Goal: Task Accomplishment & Management: Manage account settings

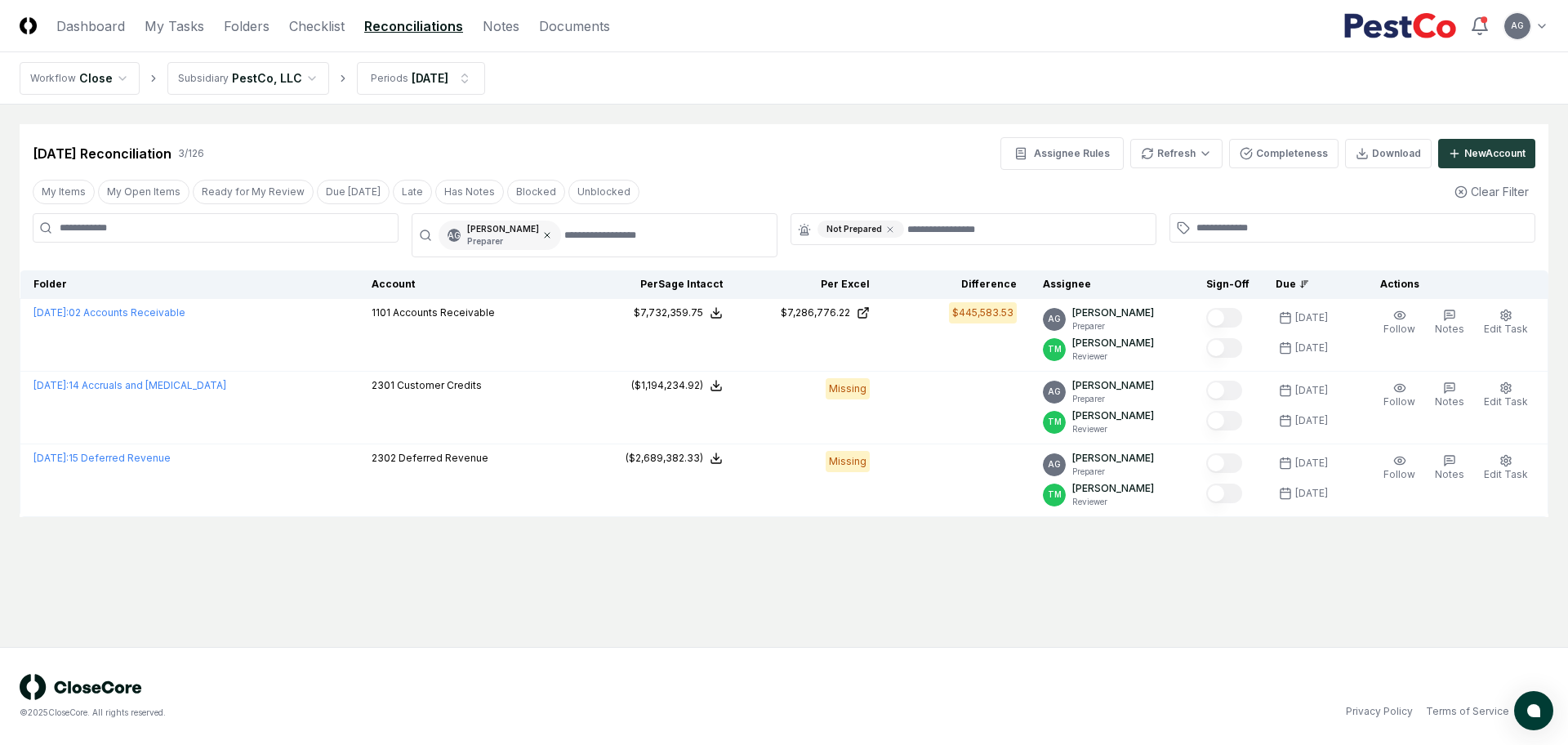
click at [550, 237] on icon at bounding box center [547, 236] width 5 height 5
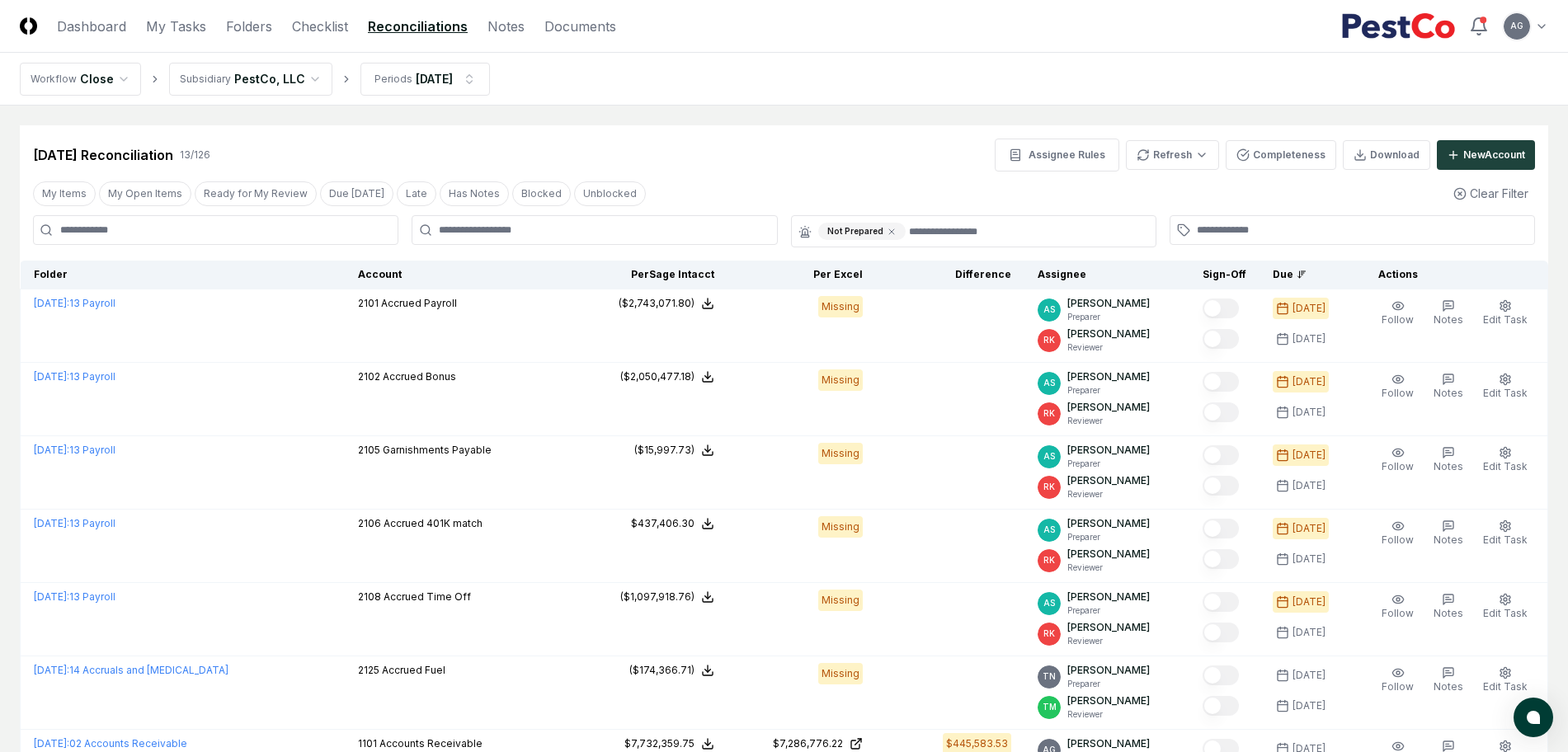
click at [584, 239] on div at bounding box center [594, 230] width 366 height 30
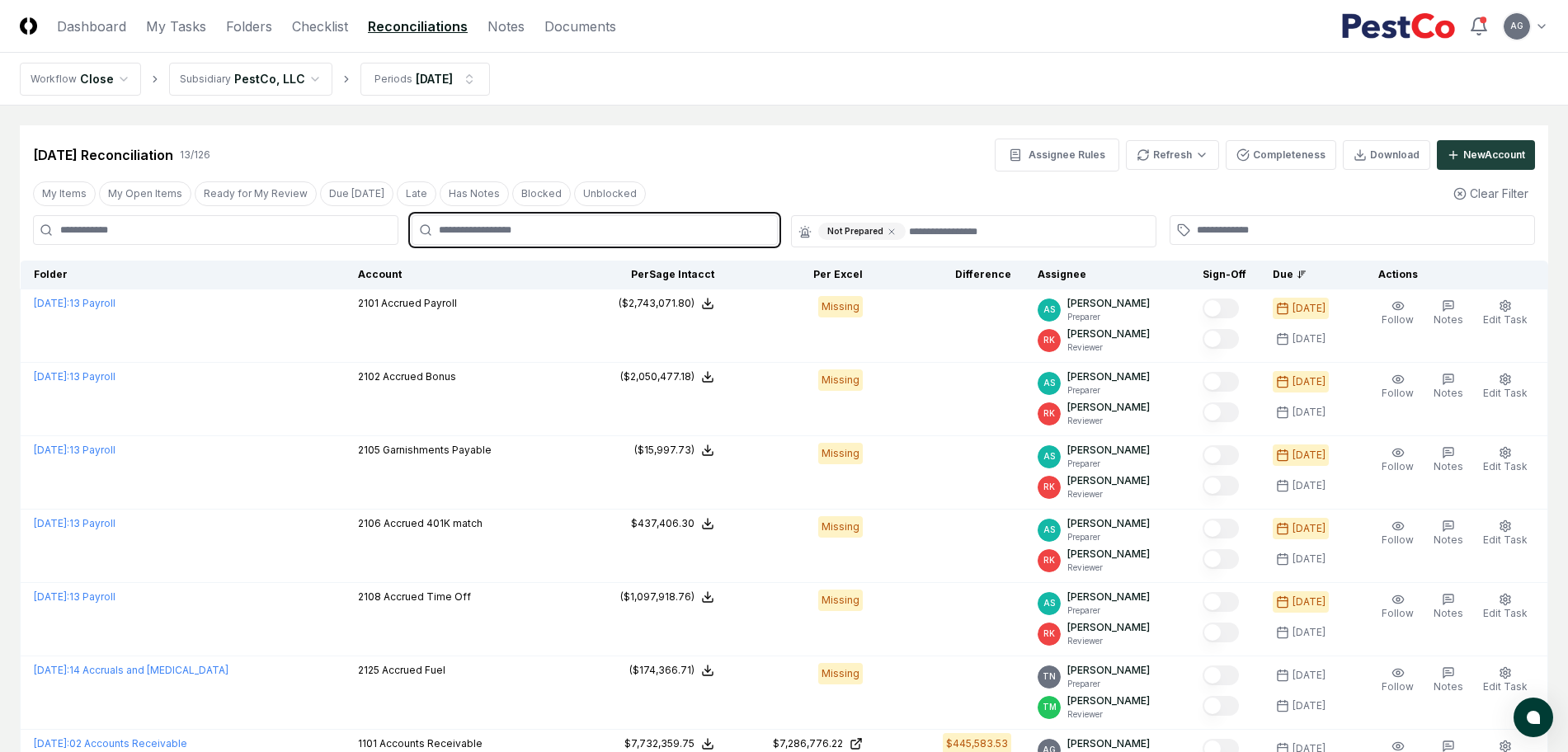
click at [577, 226] on input "text" at bounding box center [602, 230] width 327 height 15
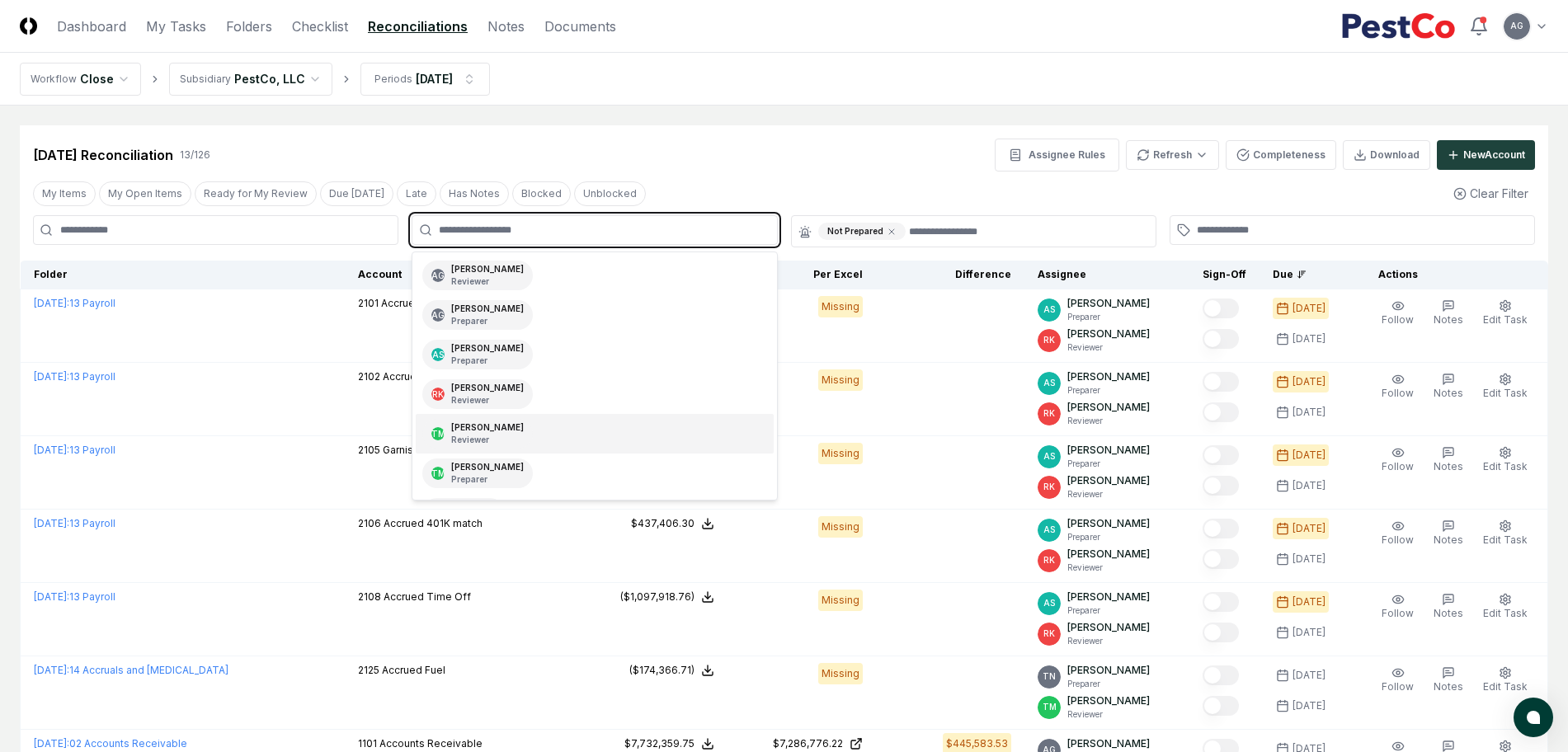
click at [524, 431] on div "[PERSON_NAME] Reviewer" at bounding box center [487, 433] width 73 height 25
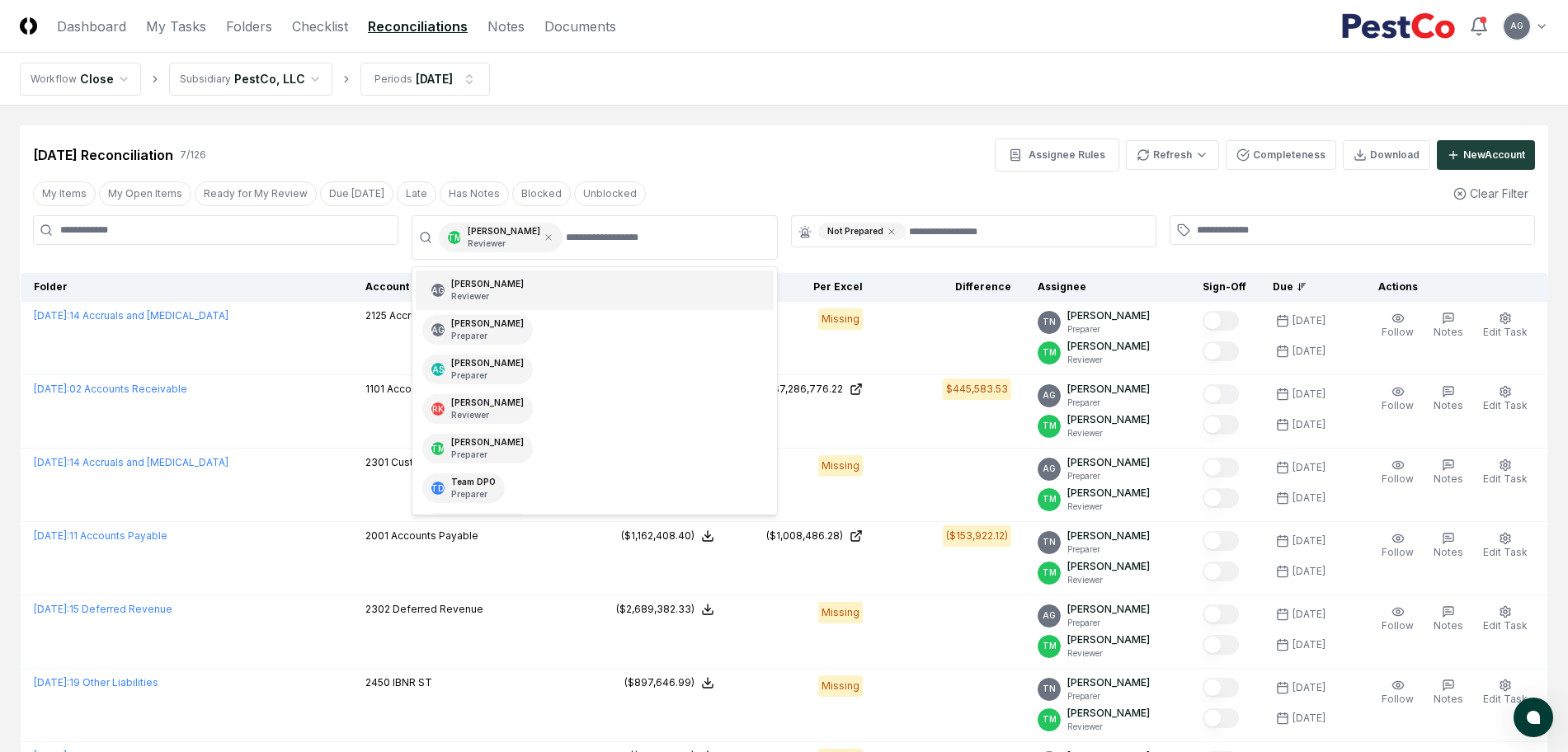
click at [757, 141] on div "[DATE] Reconciliation 7 / 126 Assignee Rules Refresh Completeness Download New …" at bounding box center [784, 155] width 1502 height 33
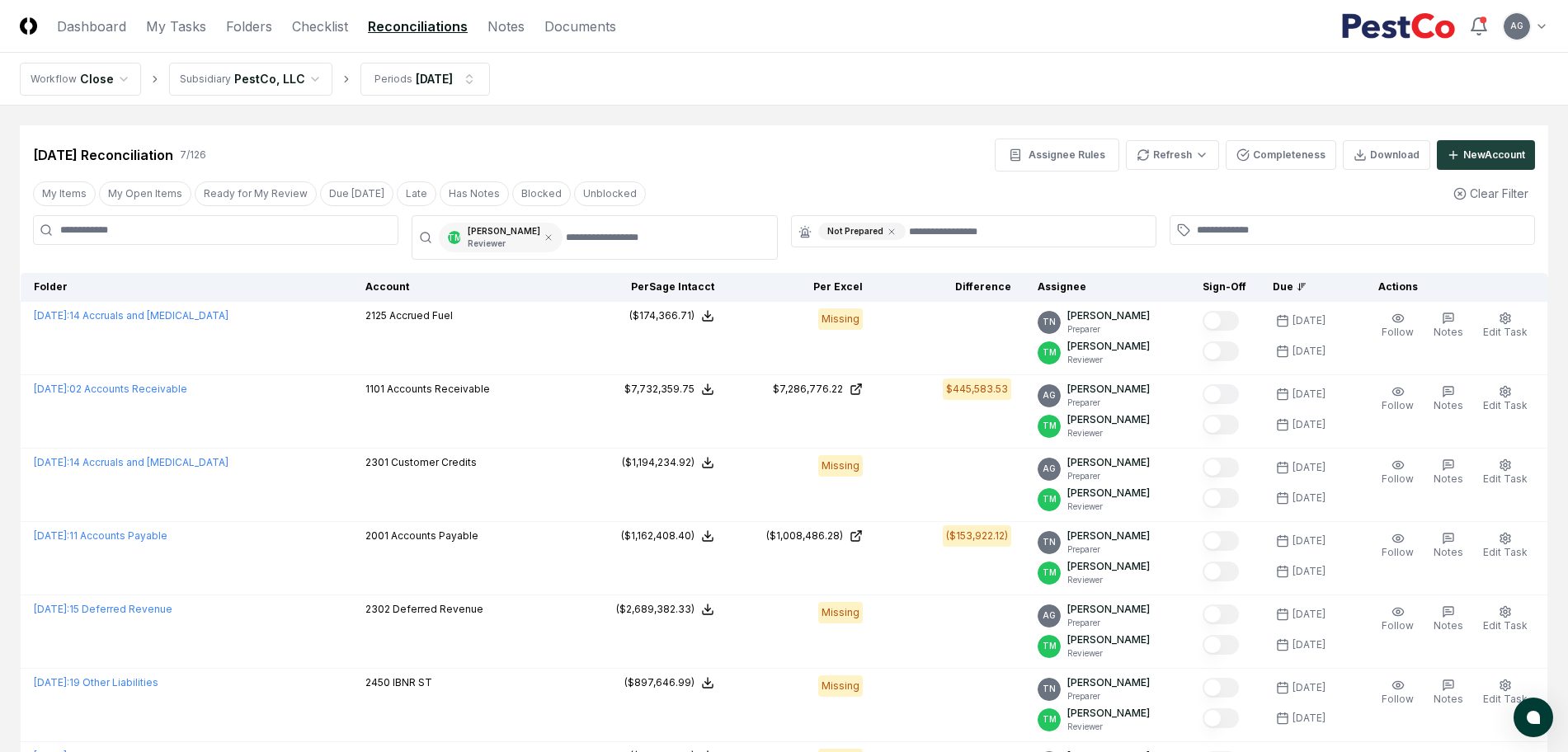
click at [563, 247] on div "TM [PERSON_NAME] Reviewer" at bounding box center [500, 237] width 123 height 30
click at [553, 236] on icon at bounding box center [549, 238] width 10 height 10
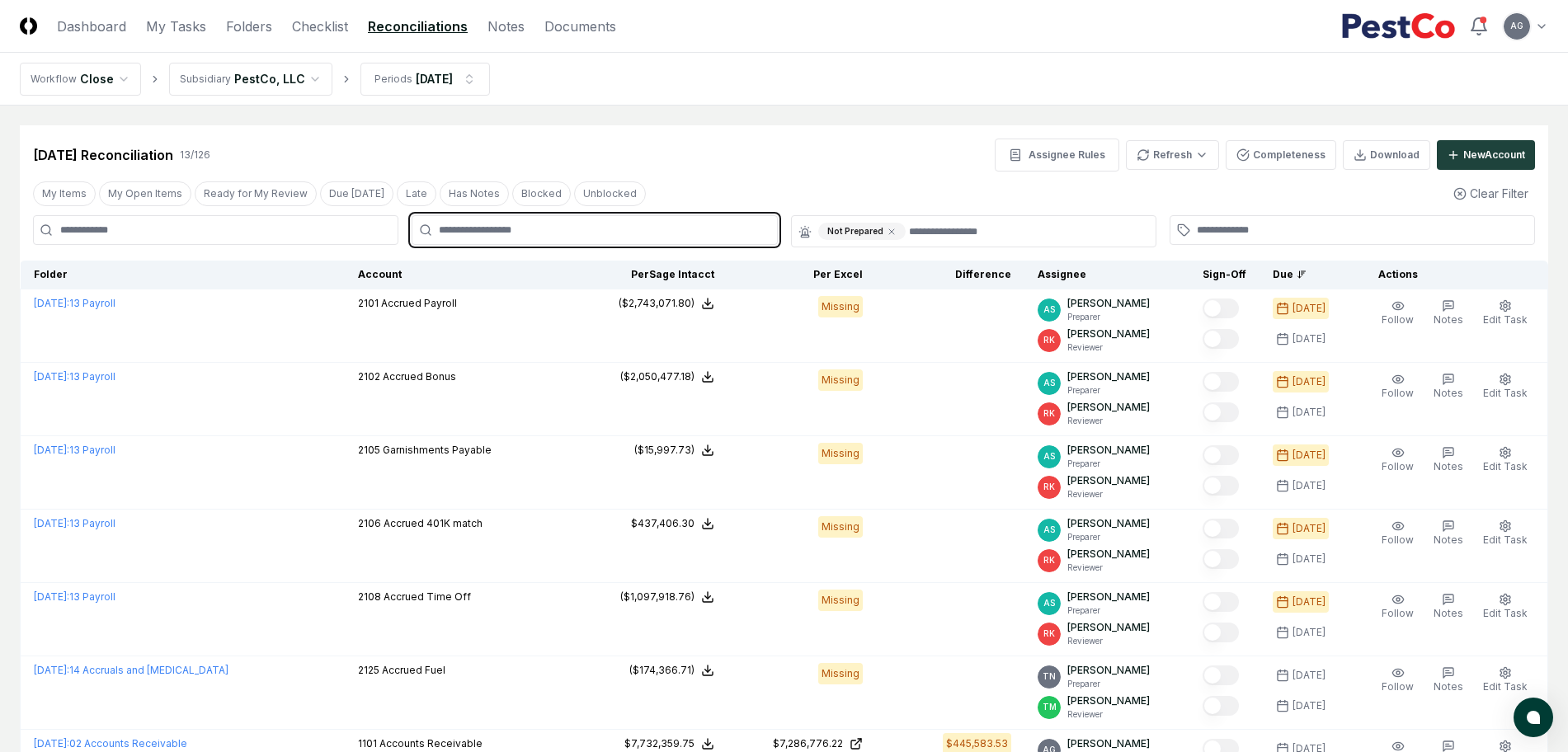
click at [565, 233] on input "text" at bounding box center [602, 230] width 327 height 15
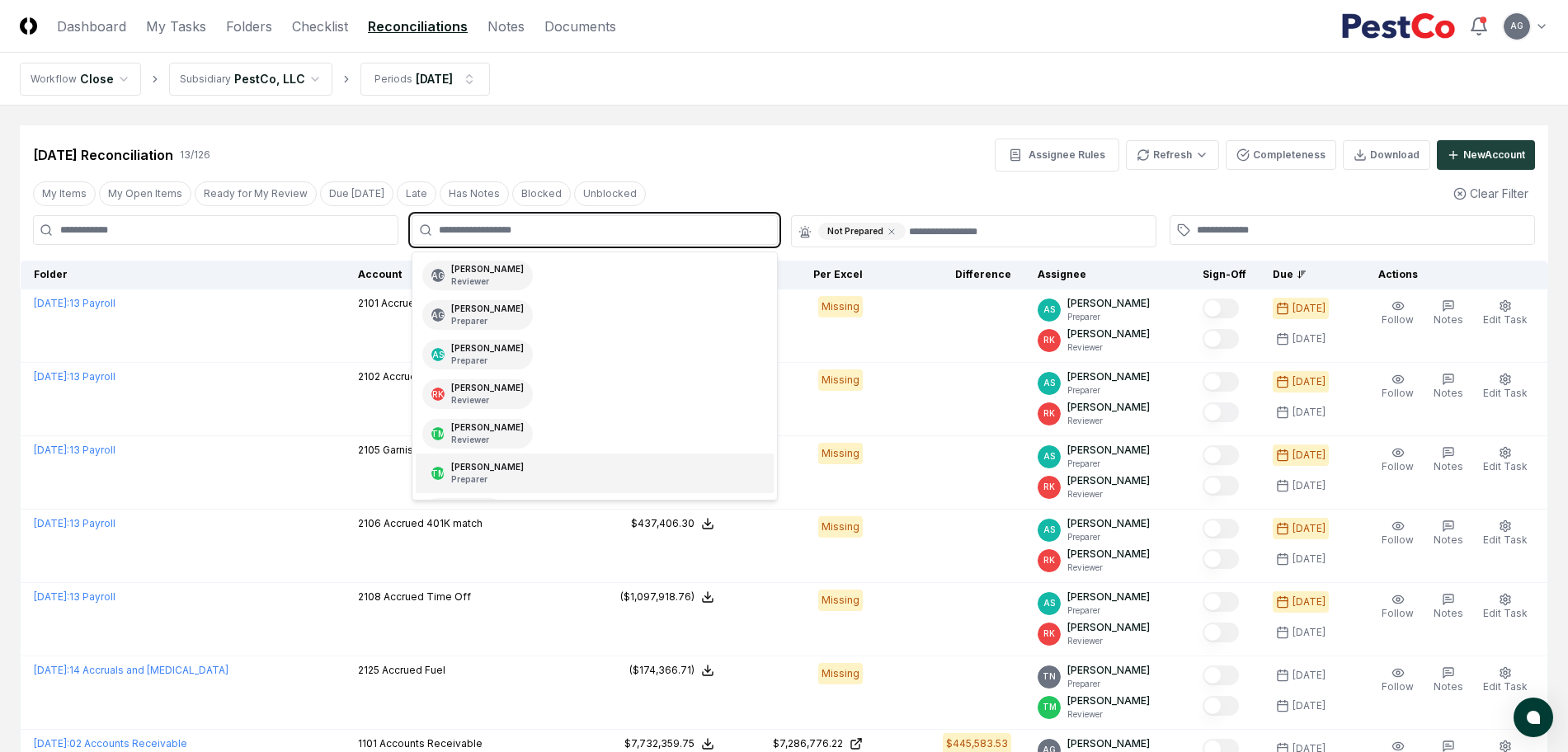
click at [524, 466] on div "[PERSON_NAME] Preparer" at bounding box center [487, 473] width 73 height 25
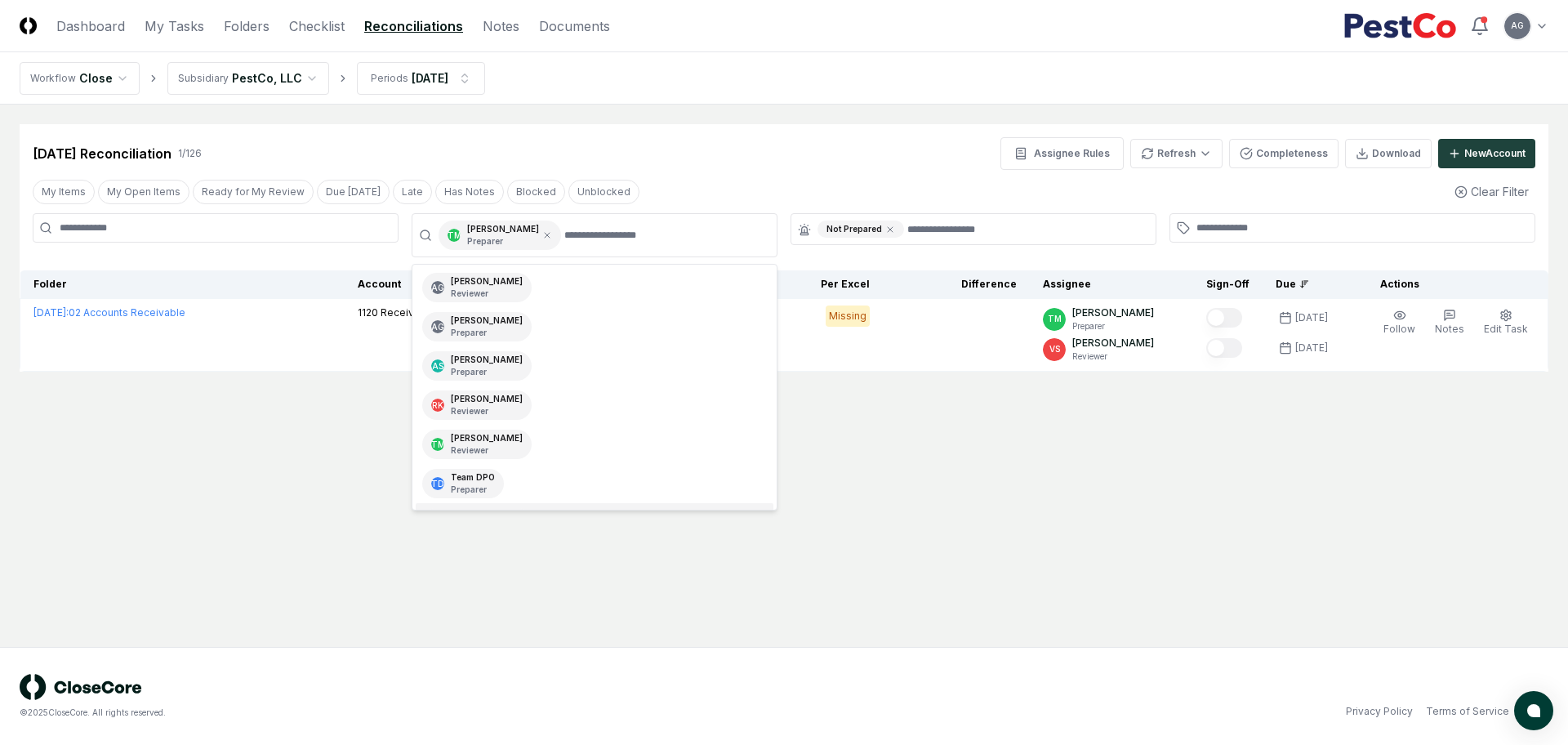
click at [274, 583] on main "Cancel Reassign [DATE] Reconciliation 1 / 126 Assignee Rules Refresh Completene…" at bounding box center [784, 376] width 1568 height 543
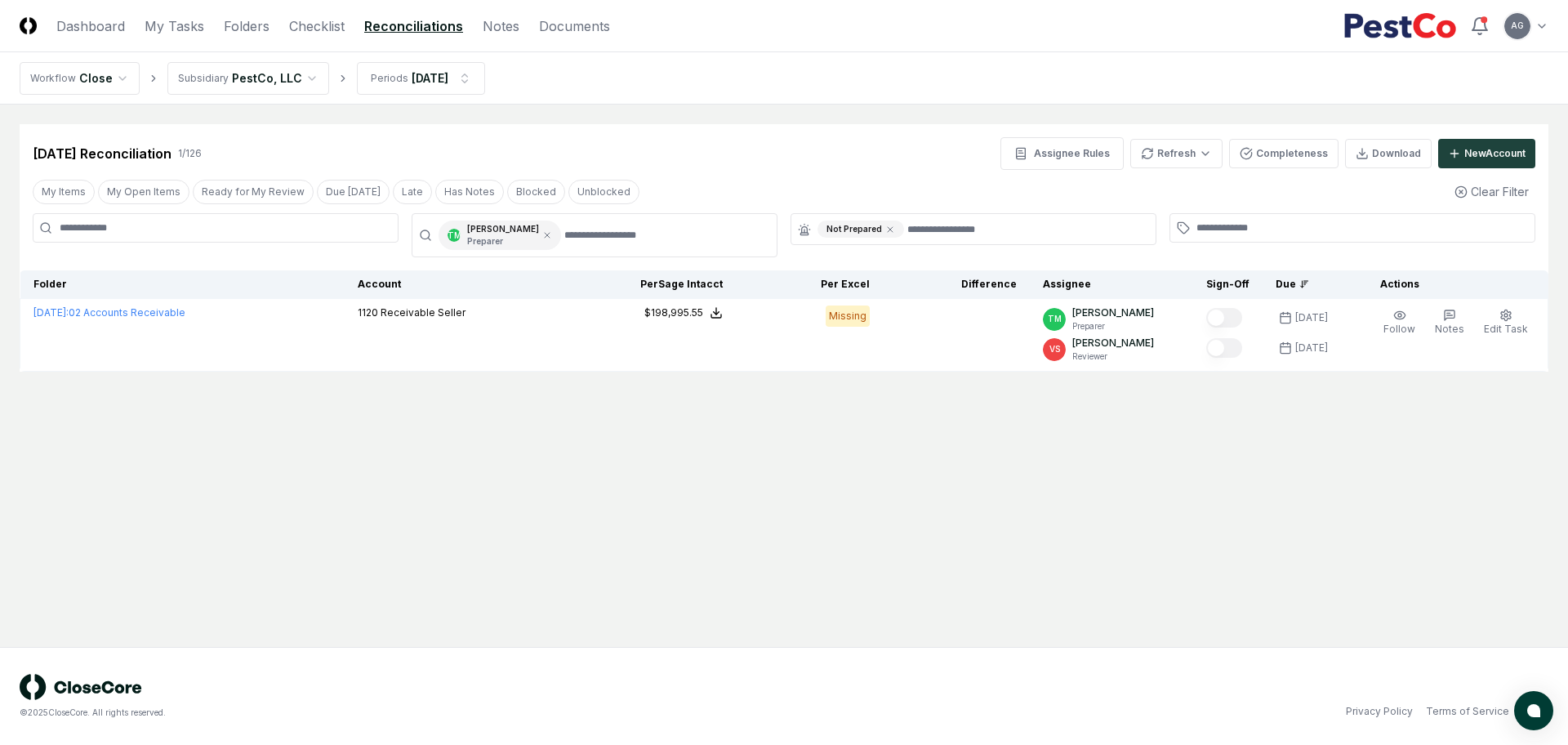
click at [848, 585] on main "Cancel Reassign [DATE] Reconciliation 1 / 126 Assignee Rules Refresh Completene…" at bounding box center [784, 376] width 1568 height 543
